Goal: Transaction & Acquisition: Subscribe to service/newsletter

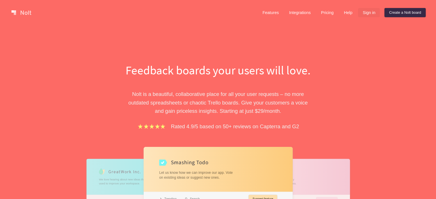
click at [367, 13] on link "Sign in" at bounding box center [369, 12] width 22 height 9
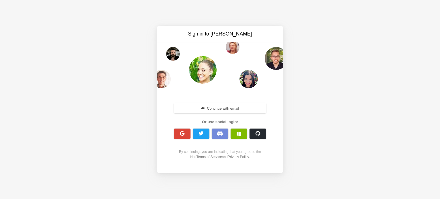
click at [240, 110] on button "Continue with email" at bounding box center [220, 108] width 92 height 10
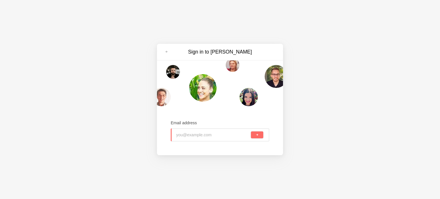
click at [215, 133] on input "email" at bounding box center [213, 135] width 74 height 13
type input "suaalergista@gmail.com"
click at [260, 135] on button "submit" at bounding box center [257, 135] width 12 height 7
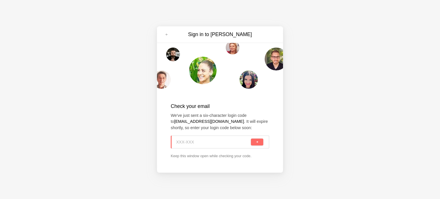
paste input "AMS-7UC"
type input "AMS-7UC"
click at [251, 140] on div "AMS-7UC" at bounding box center [220, 142] width 99 height 13
click at [254, 142] on button "submit" at bounding box center [257, 142] width 12 height 7
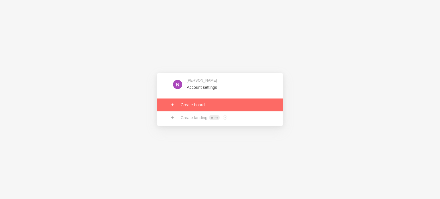
click at [206, 106] on link at bounding box center [220, 105] width 126 height 13
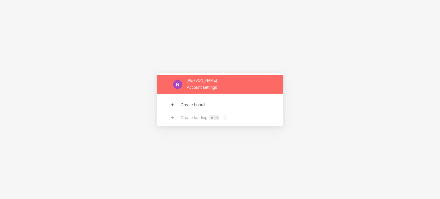
click at [215, 91] on link at bounding box center [220, 84] width 126 height 19
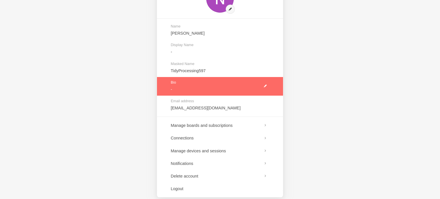
scroll to position [51, 0]
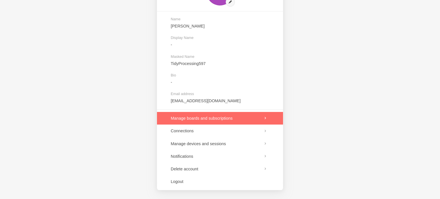
click at [221, 118] on link at bounding box center [220, 118] width 126 height 13
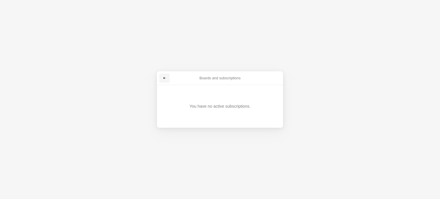
click at [167, 78] on link at bounding box center [164, 78] width 10 height 9
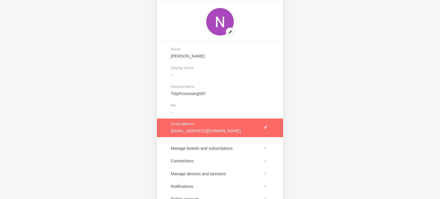
scroll to position [51, 0]
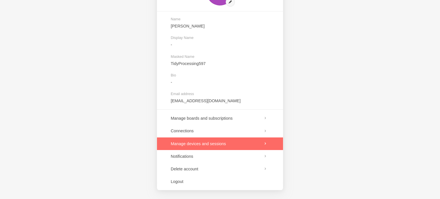
click at [212, 143] on link at bounding box center [220, 144] width 126 height 13
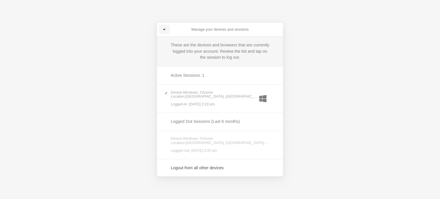
click at [167, 28] on link at bounding box center [164, 29] width 10 height 9
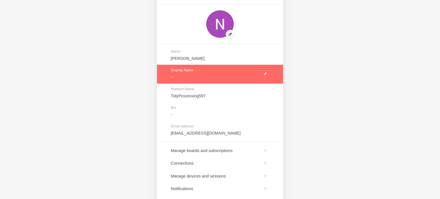
scroll to position [51, 0]
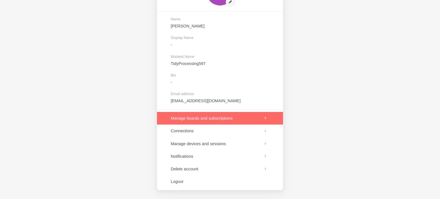
click at [215, 115] on link at bounding box center [220, 118] width 126 height 13
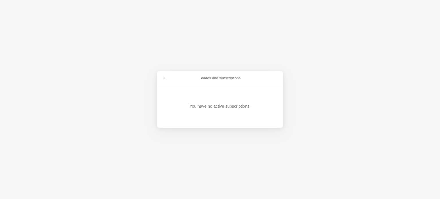
click at [215, 105] on div "You have no active subscriptions." at bounding box center [219, 106] width 61 height 6
click at [167, 79] on link at bounding box center [164, 78] width 10 height 9
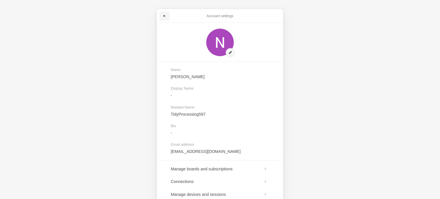
click at [168, 16] on link at bounding box center [164, 15] width 10 height 9
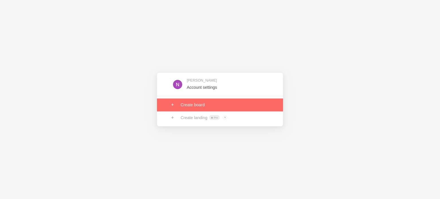
click at [196, 103] on link at bounding box center [220, 105] width 126 height 13
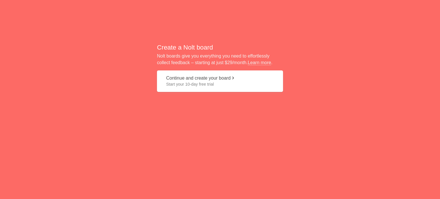
click at [228, 85] on span "Start your 10-day free trial" at bounding box center [220, 84] width 108 height 6
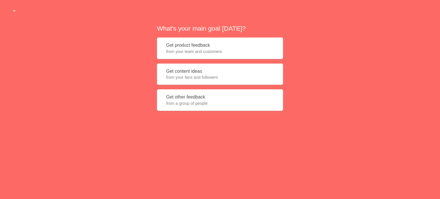
click at [216, 54] on span "from your team and customers" at bounding box center [220, 52] width 108 height 6
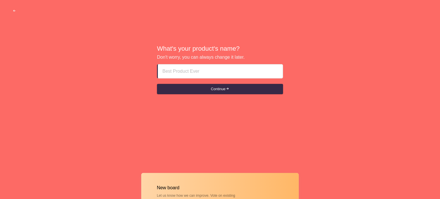
click at [220, 69] on input at bounding box center [220, 71] width 116 height 14
drag, startPoint x: 186, startPoint y: 72, endPoint x: 153, endPoint y: 74, distance: 33.0
click at [153, 74] on div "What's your product's name? Don't worry, you can always change it later. AMS-7U…" at bounding box center [220, 70] width 440 height 140
drag, startPoint x: 188, startPoint y: 72, endPoint x: 315, endPoint y: 65, distance: 127.4
click at [315, 65] on div "What's your product's name? Don't worry, you can always change it later. [EMAIL…" at bounding box center [220, 70] width 440 height 140
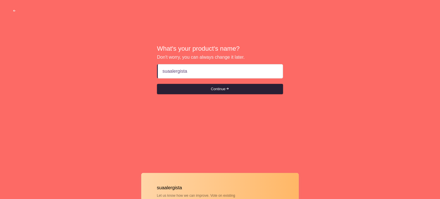
click at [262, 87] on button "Continue" at bounding box center [220, 89] width 126 height 10
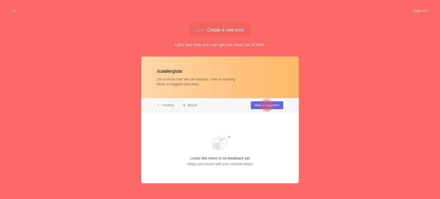
type input "suaalergista"
